Goal: Task Accomplishment & Management: Use online tool/utility

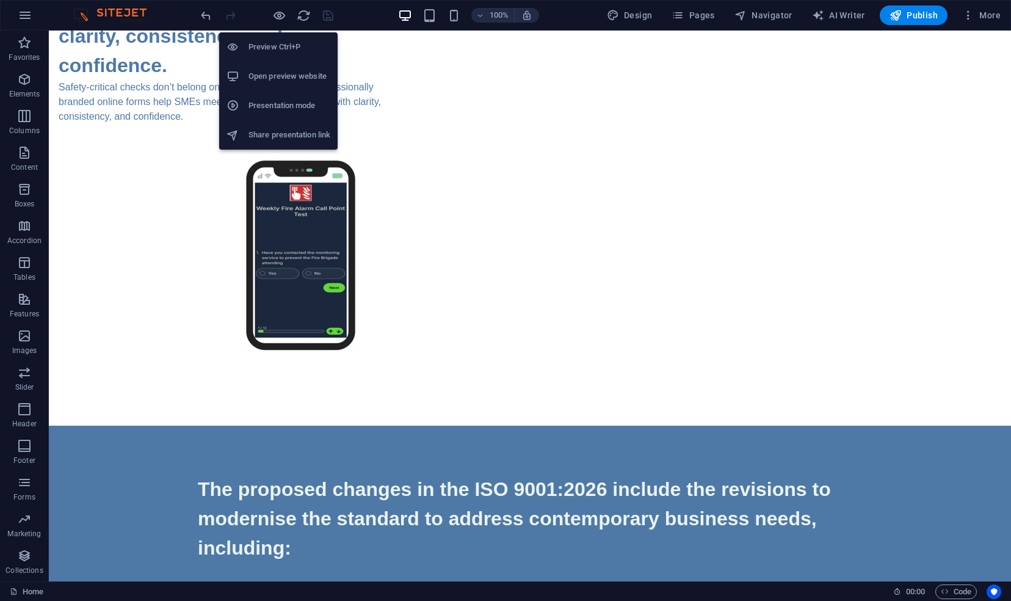
click at [272, 48] on h6 "Preview Ctrl+P" at bounding box center [289, 47] width 82 height 15
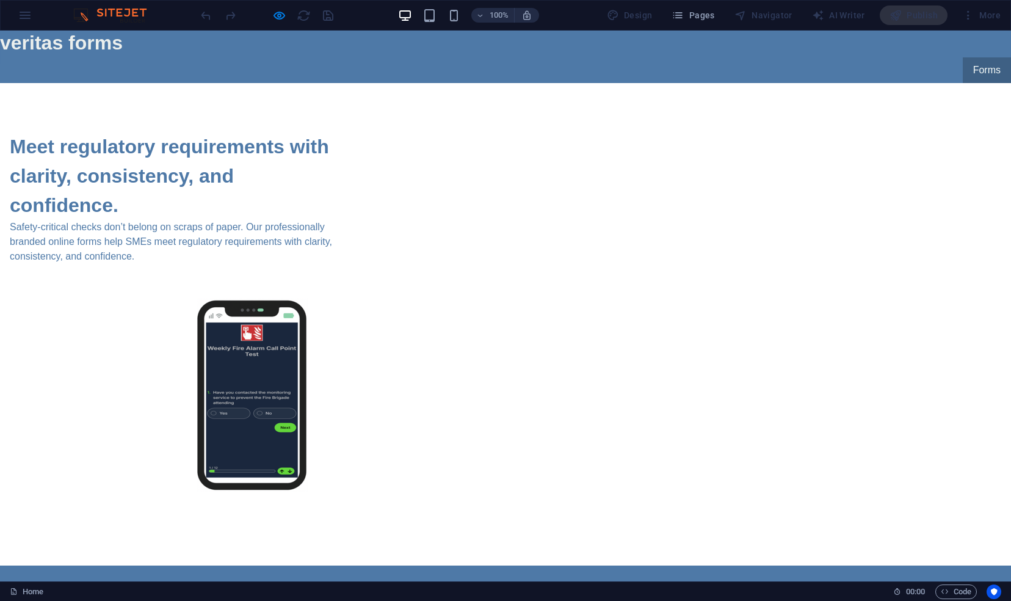
scroll to position [4, 0]
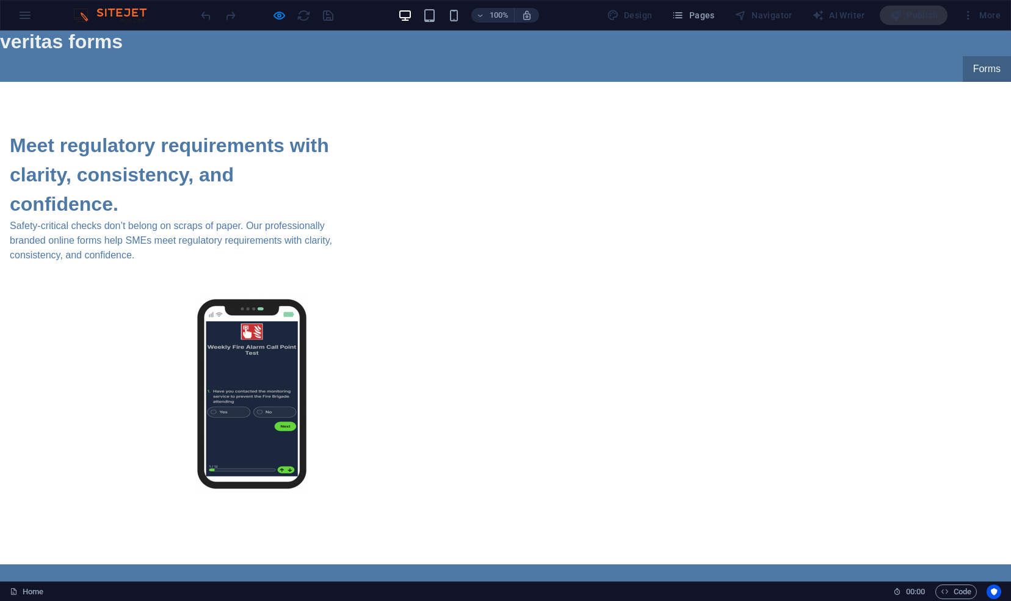
click at [978, 68] on link "Forms" at bounding box center [987, 69] width 48 height 26
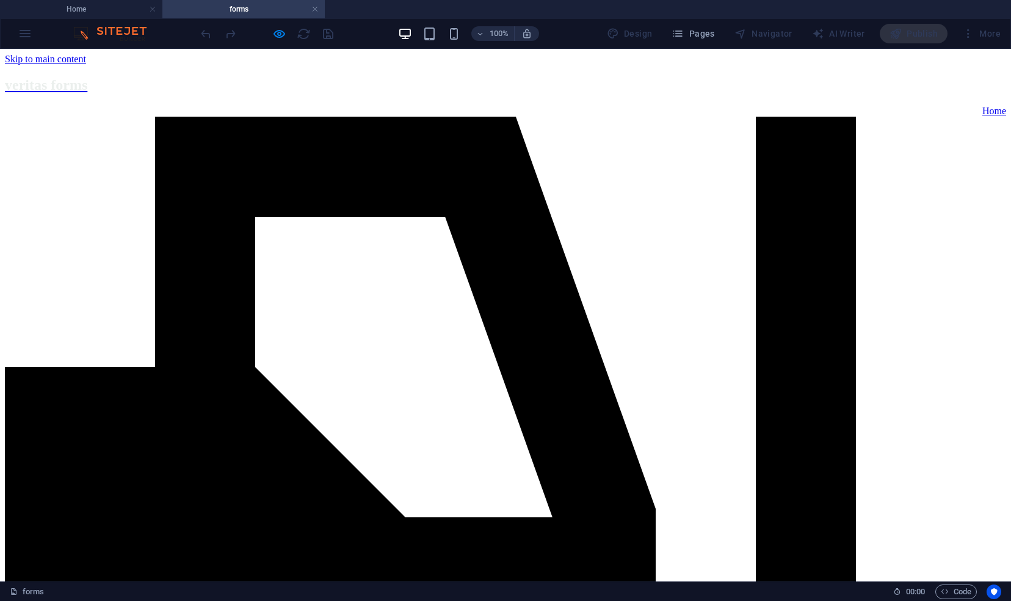
scroll to position [0, 0]
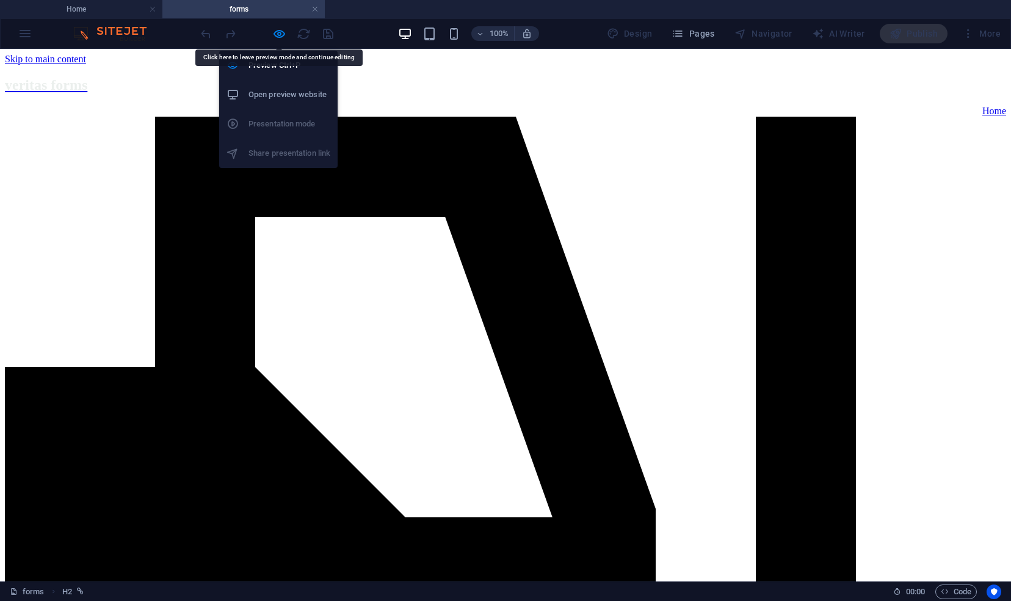
click at [277, 93] on h6 "Open preview website" at bounding box center [289, 94] width 82 height 15
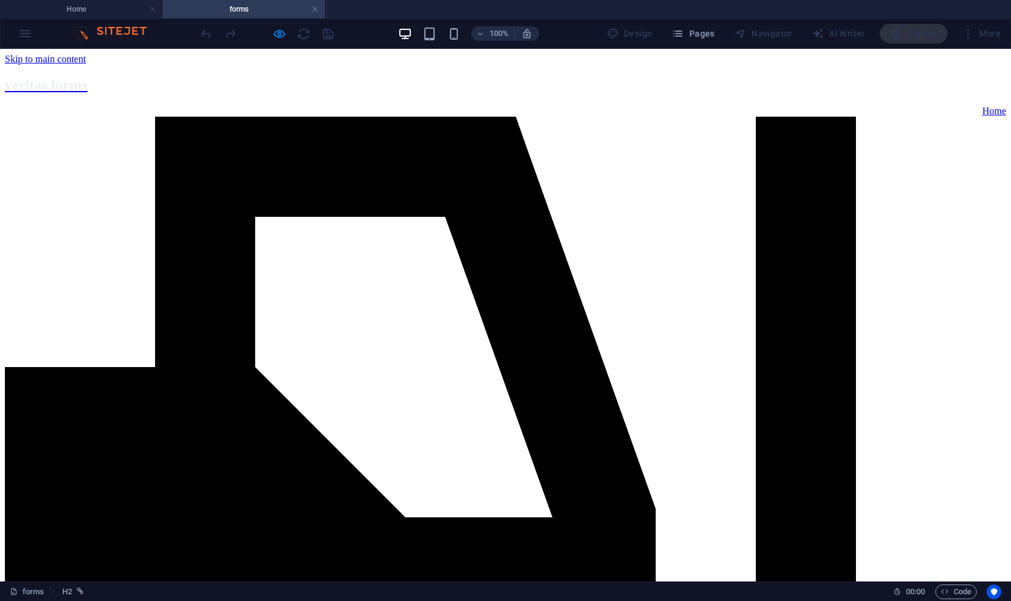
click at [314, 7] on link at bounding box center [314, 10] width 7 height 12
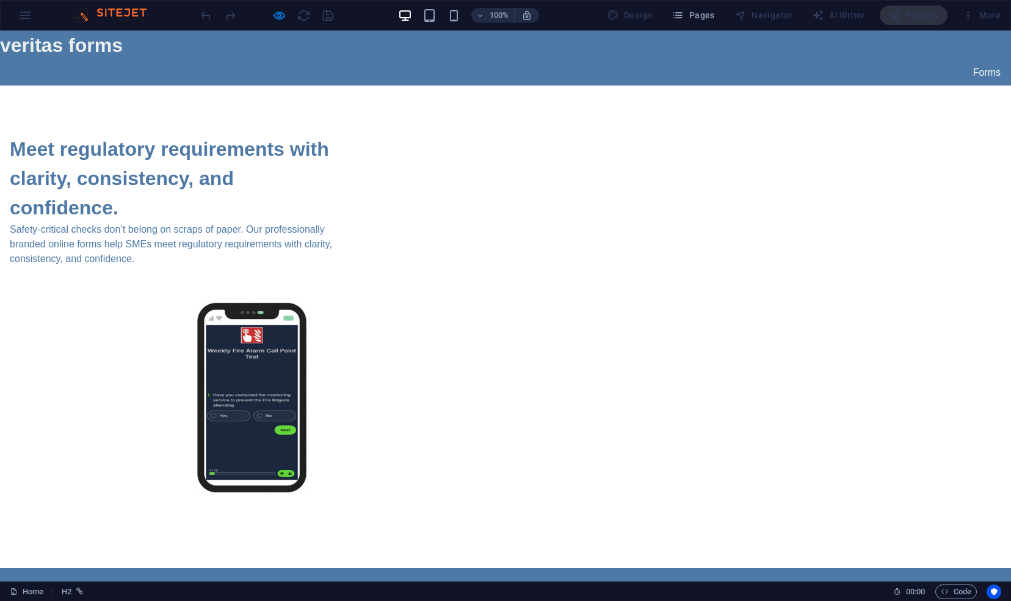
scroll to position [4, 0]
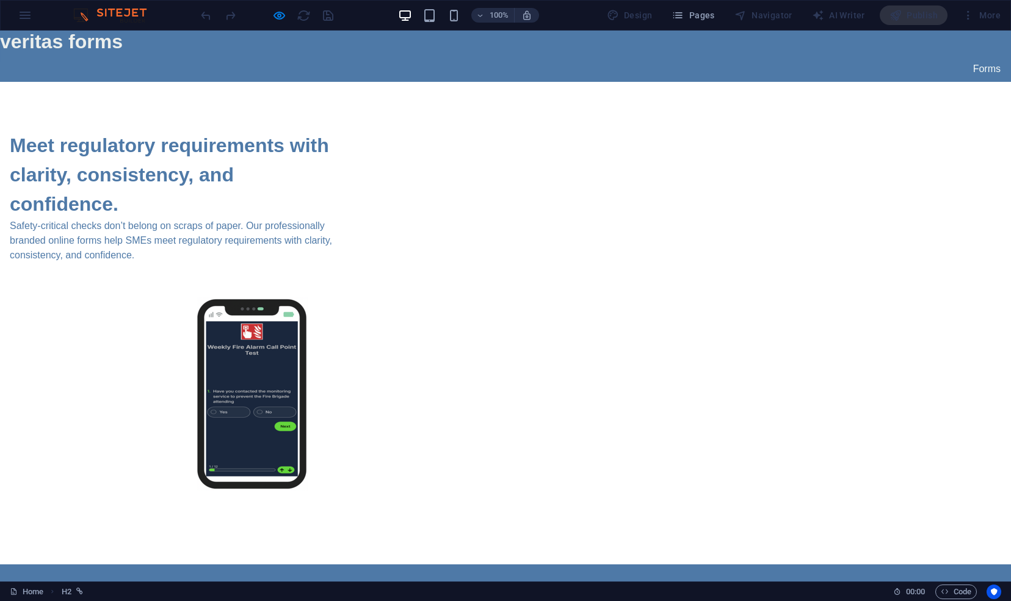
click at [977, 15] on div "More" at bounding box center [981, 15] width 48 height 20
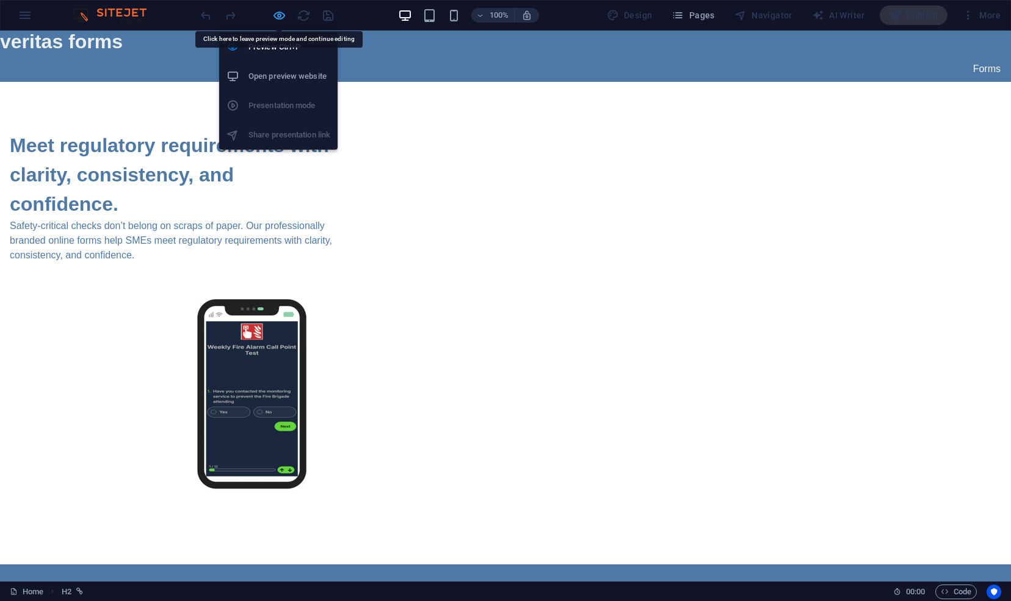
click at [275, 16] on icon "button" at bounding box center [279, 16] width 14 height 14
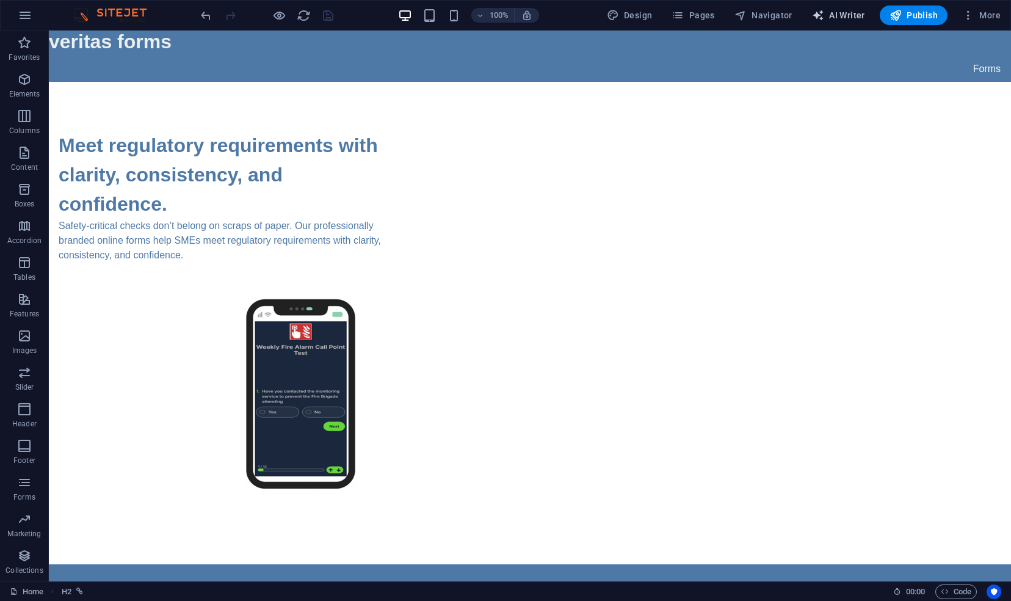
click at [833, 12] on span "AI Writer" at bounding box center [838, 15] width 53 height 12
select select "English"
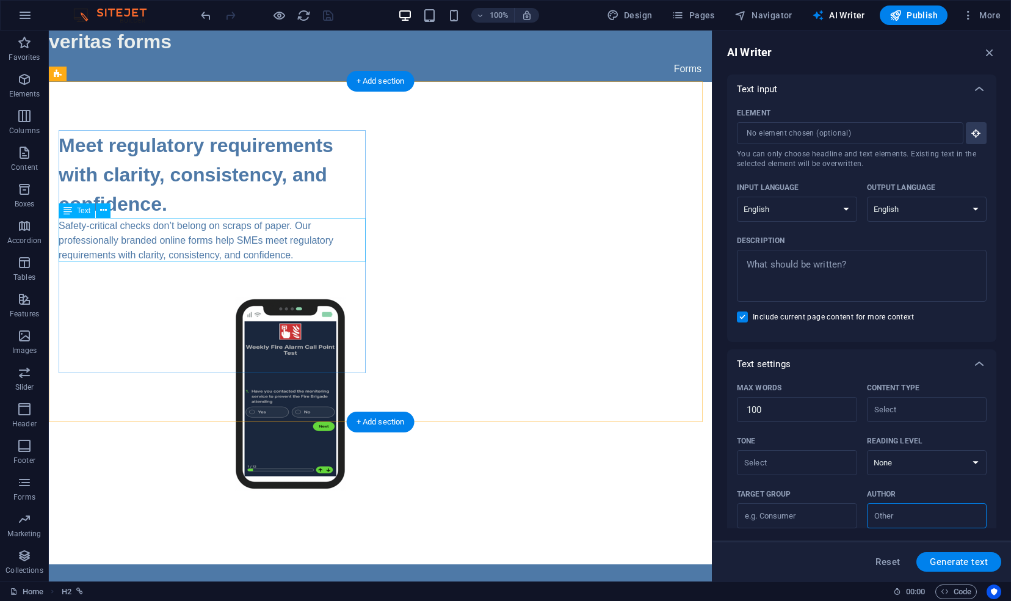
click at [297, 240] on div "Safety-critical checks don’t belong on scraps of paper. Our professionally bran…" at bounding box center [215, 241] width 312 height 44
click at [306, 249] on div "Safety-critical checks don’t belong on scraps of paper. Our professionally bran…" at bounding box center [215, 241] width 312 height 44
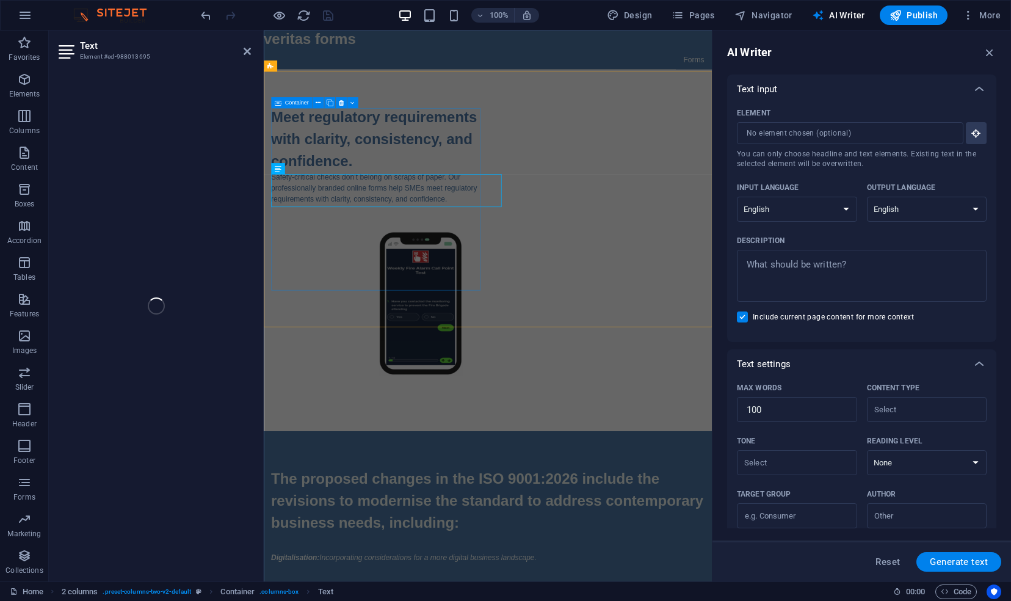
scroll to position [0, 0]
